Goal: Navigation & Orientation: Find specific page/section

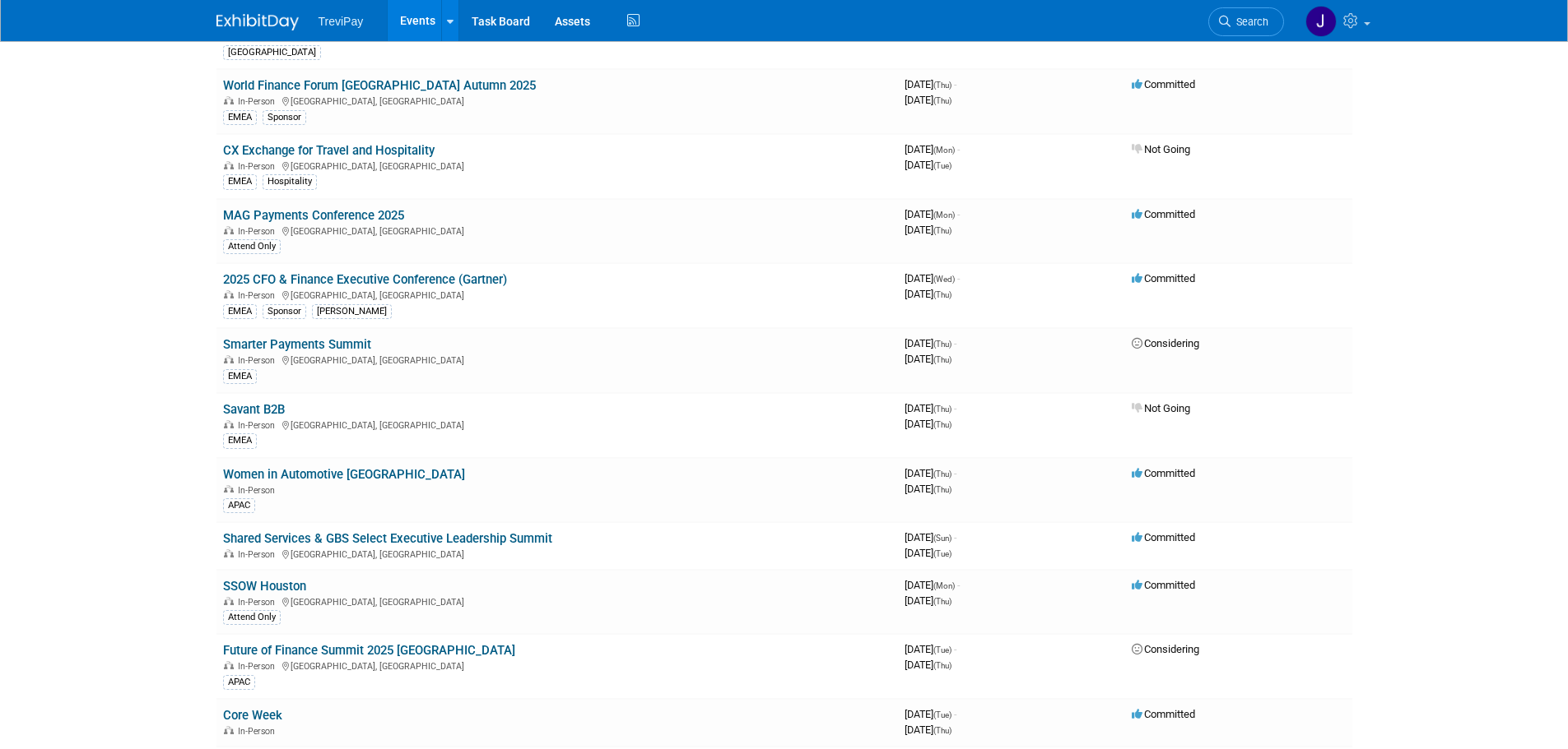
scroll to position [155, 0]
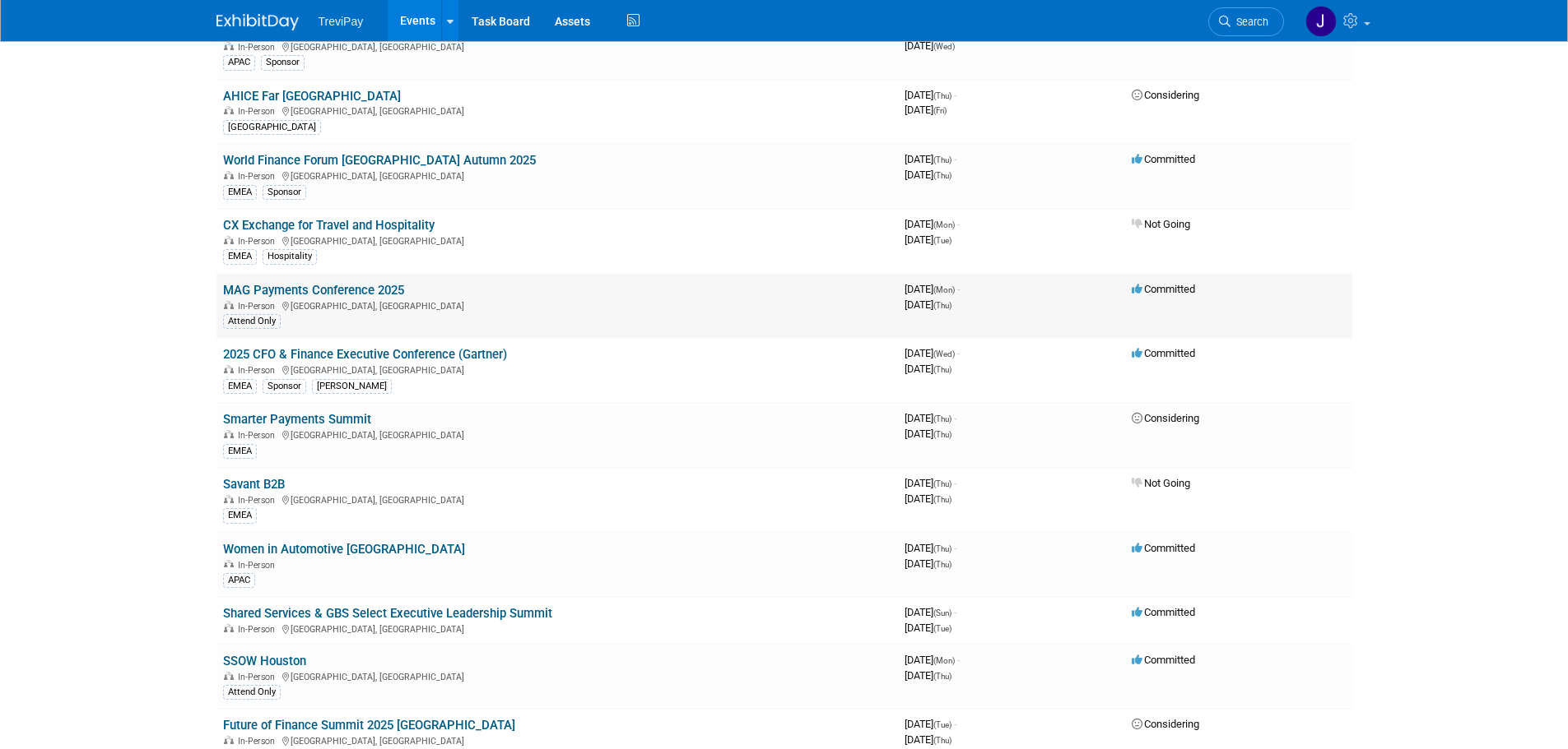
click at [758, 299] on div "In-Person [GEOGRAPHIC_DATA], [GEOGRAPHIC_DATA]" at bounding box center [556, 305] width 668 height 13
click at [370, 285] on link "MAG Payments Conference 2025" at bounding box center [313, 290] width 181 height 15
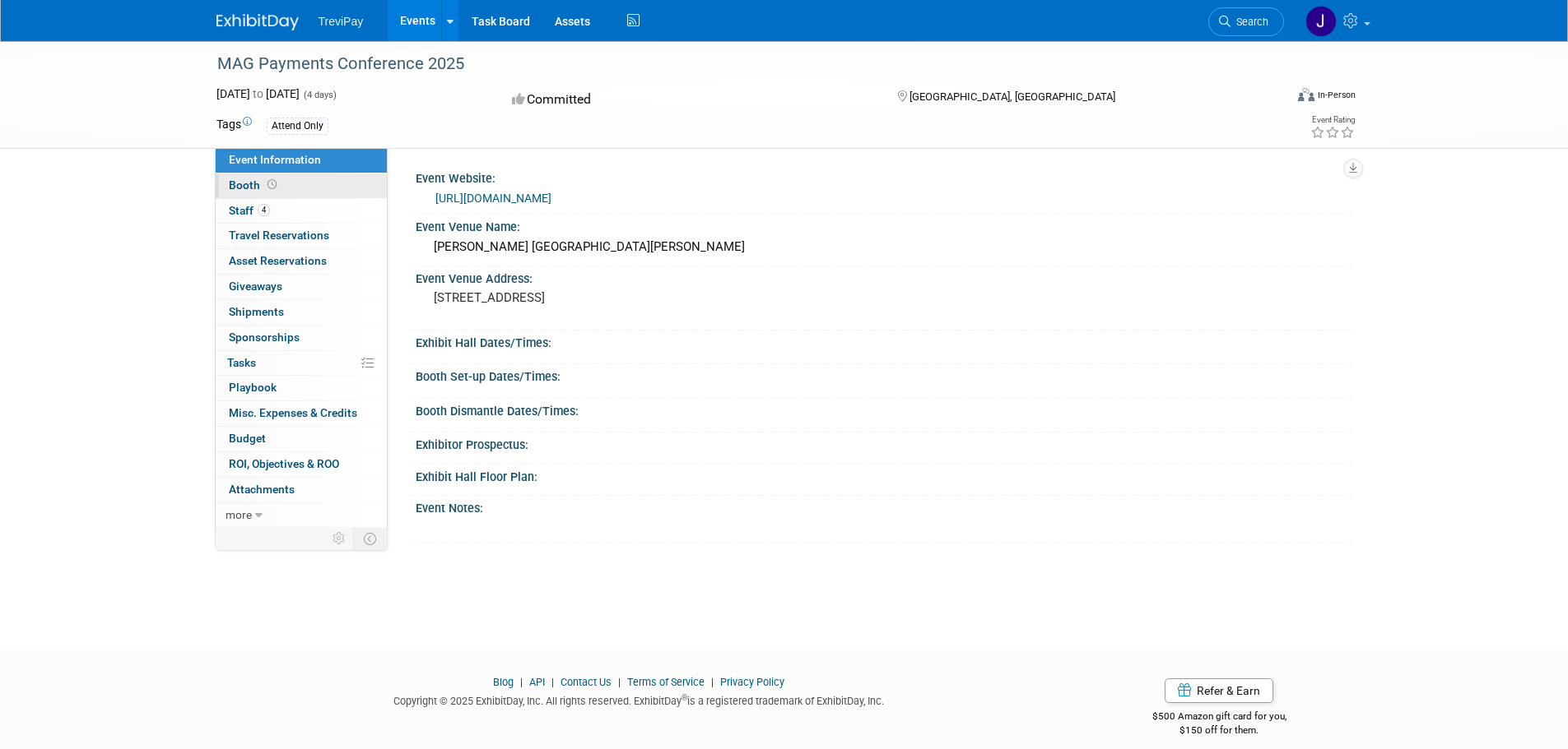
click at [276, 189] on span at bounding box center [272, 185] width 16 height 12
